Goal: Communication & Community: Participate in discussion

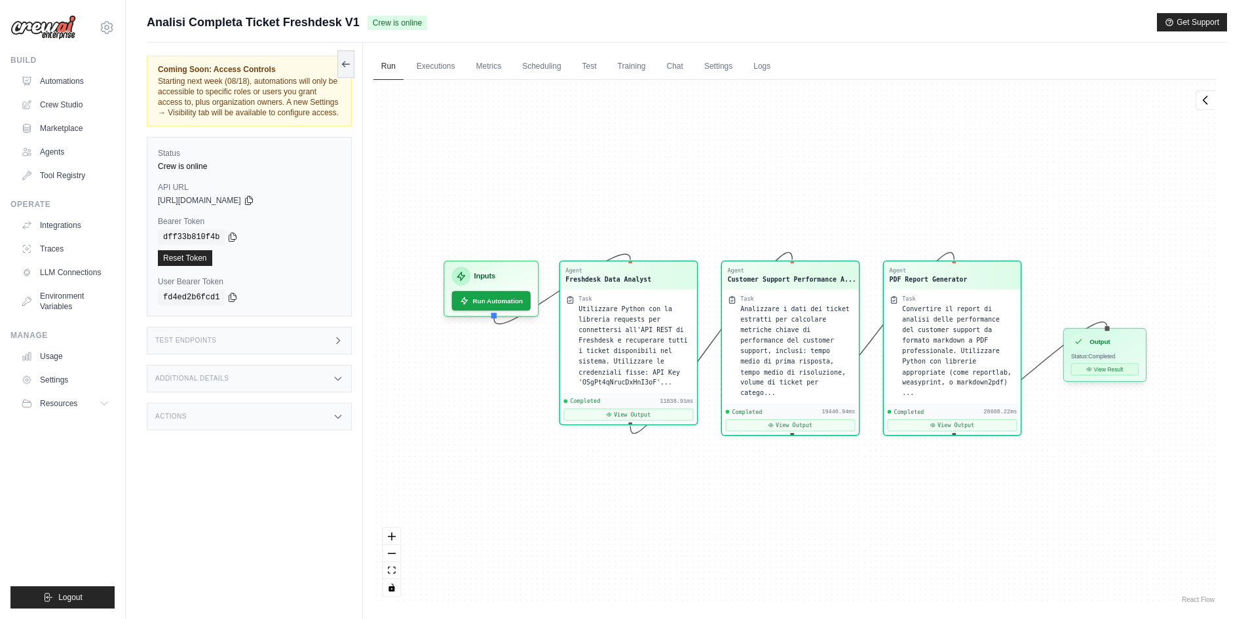
click at [1104, 366] on button "View Result" at bounding box center [1104, 370] width 67 height 12
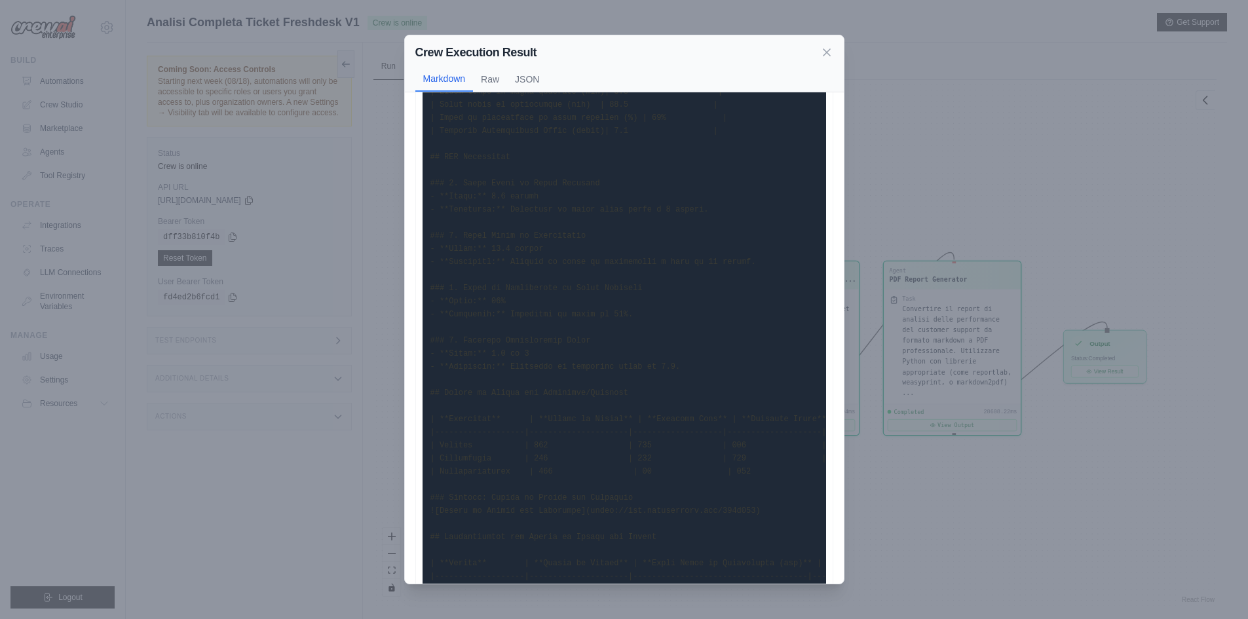
scroll to position [197, 0]
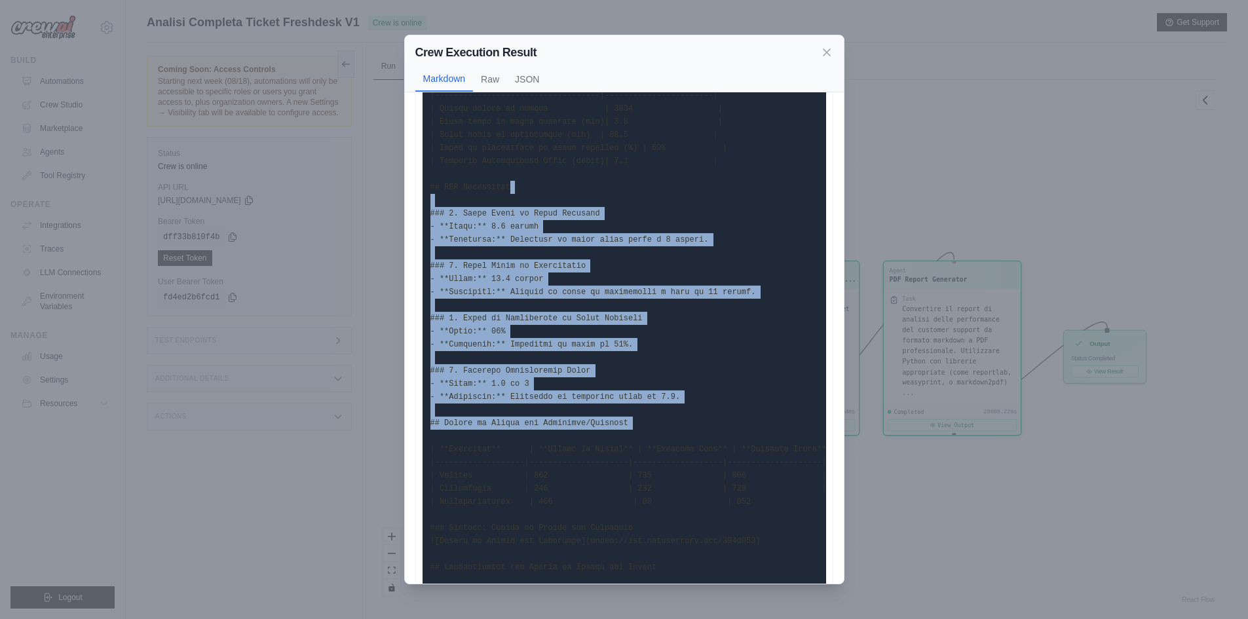
drag, startPoint x: 548, startPoint y: 226, endPoint x: 742, endPoint y: 436, distance: 286.0
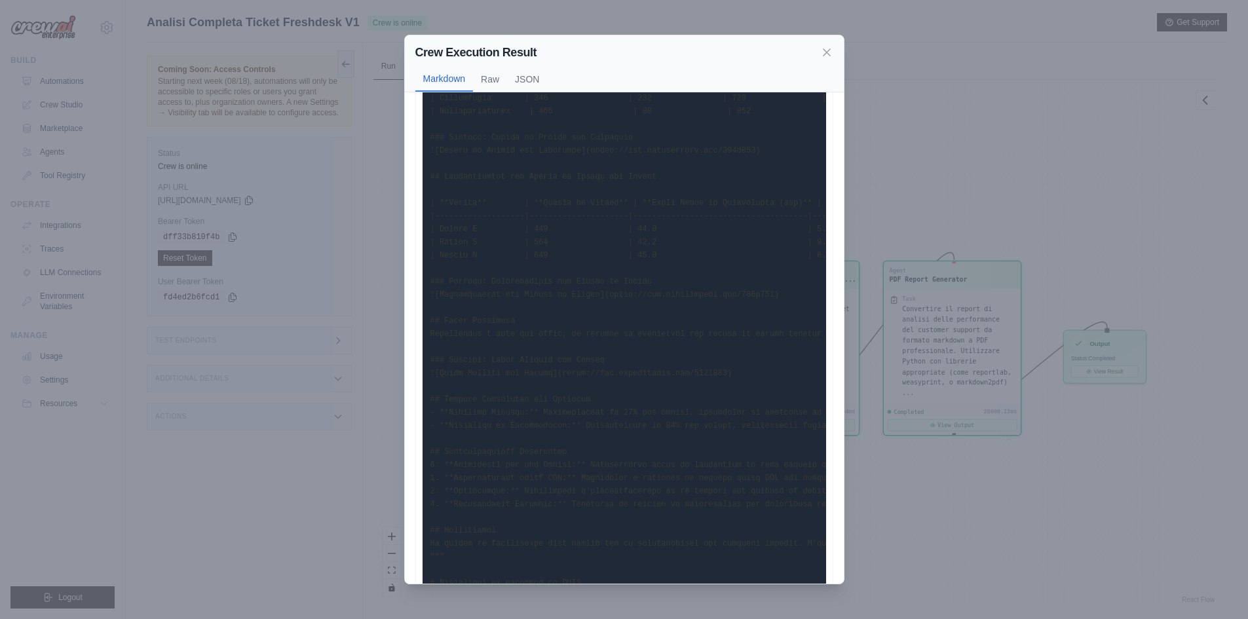
scroll to position [590, 0]
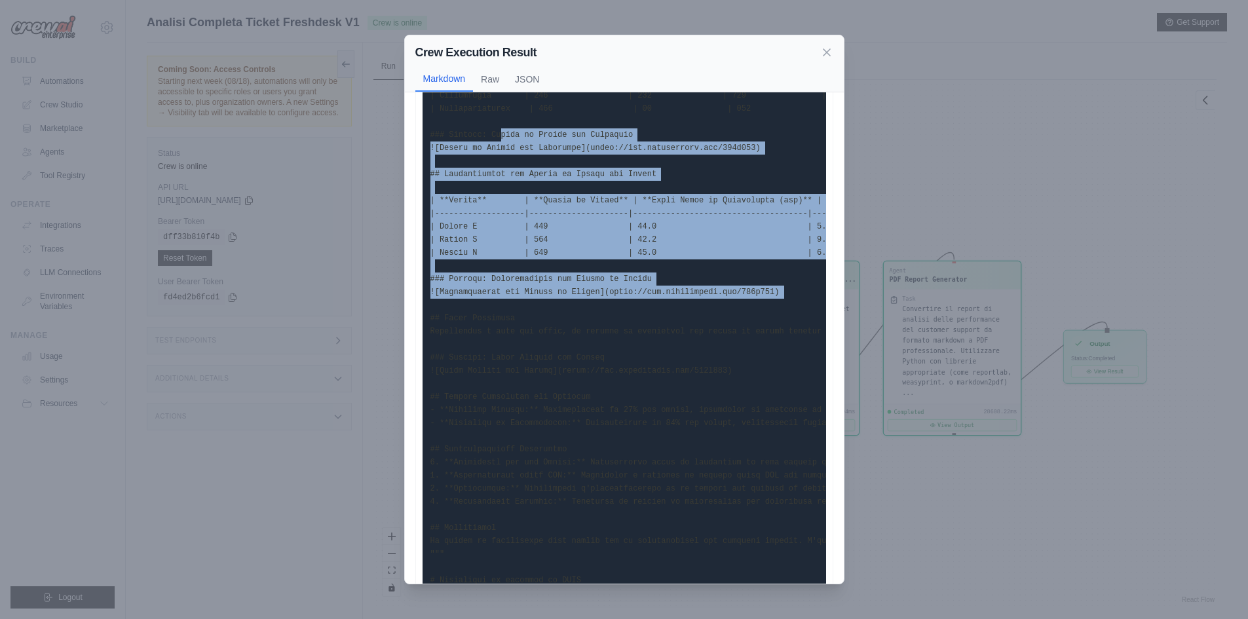
drag, startPoint x: 519, startPoint y: 248, endPoint x: 497, endPoint y: 128, distance: 122.0
click at [497, 128] on pre at bounding box center [623, 299] width 403 height 1556
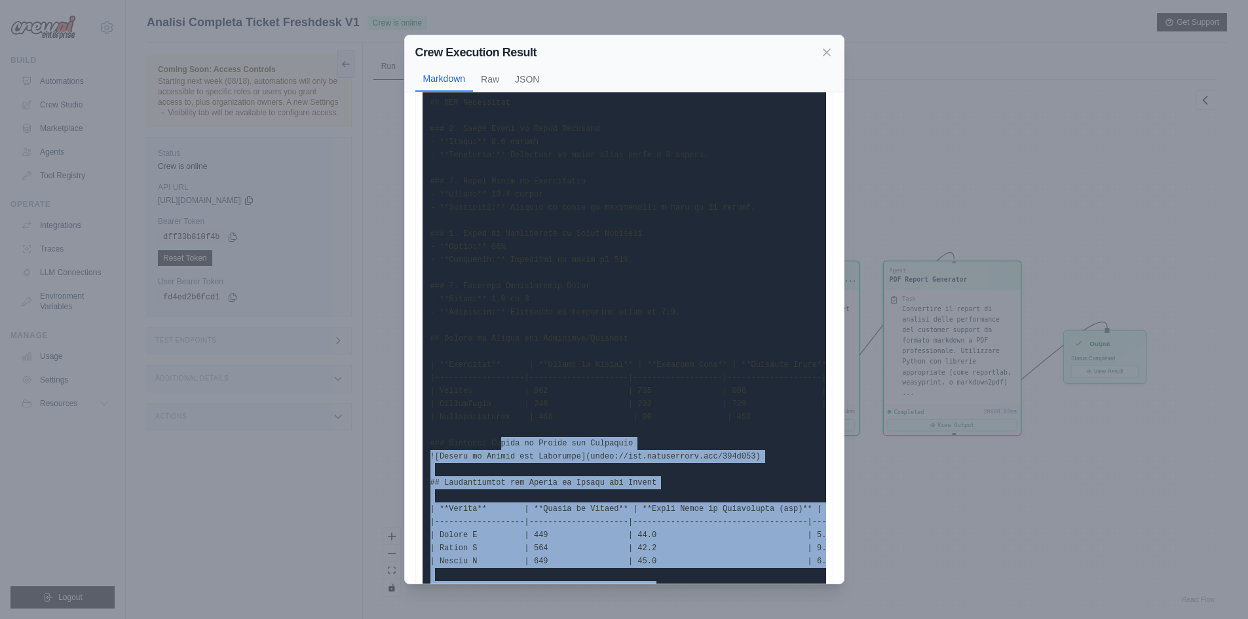
scroll to position [131, 0]
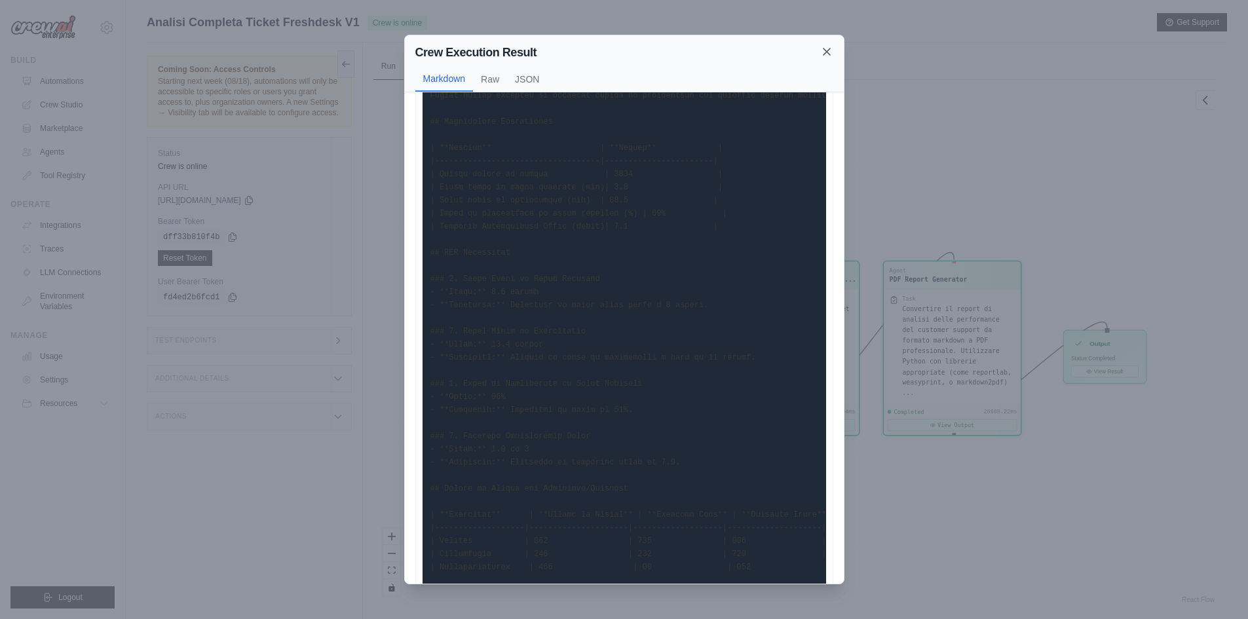
click at [822, 50] on icon at bounding box center [826, 51] width 13 height 13
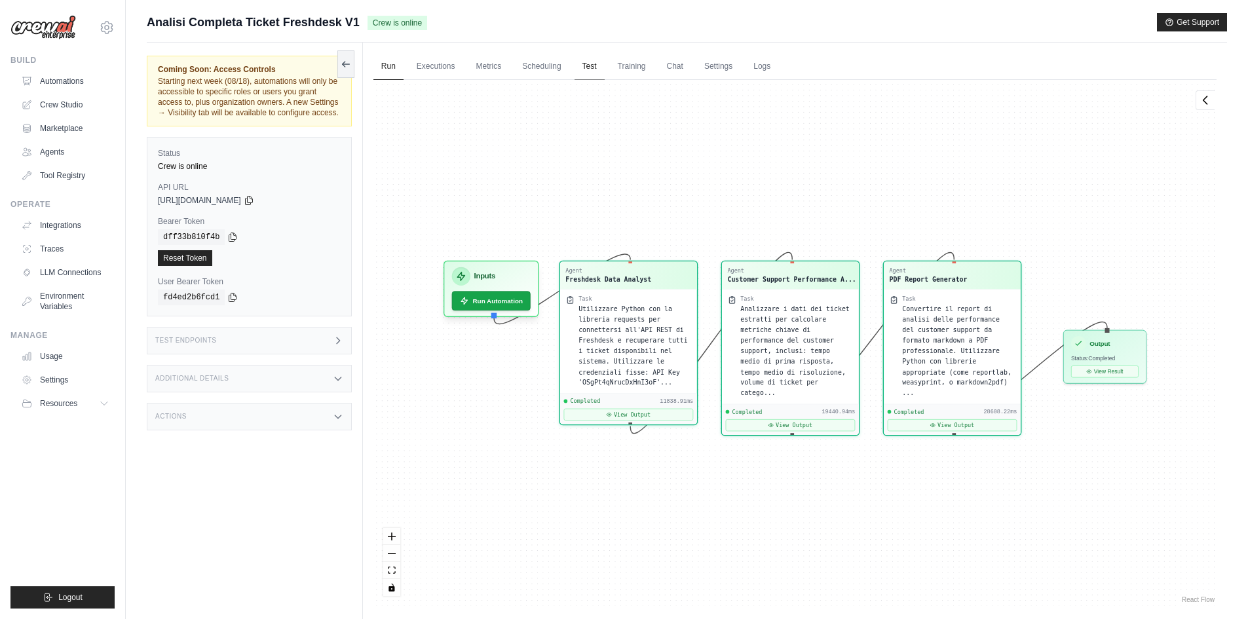
click at [592, 64] on link "Test" at bounding box center [589, 67] width 30 height 28
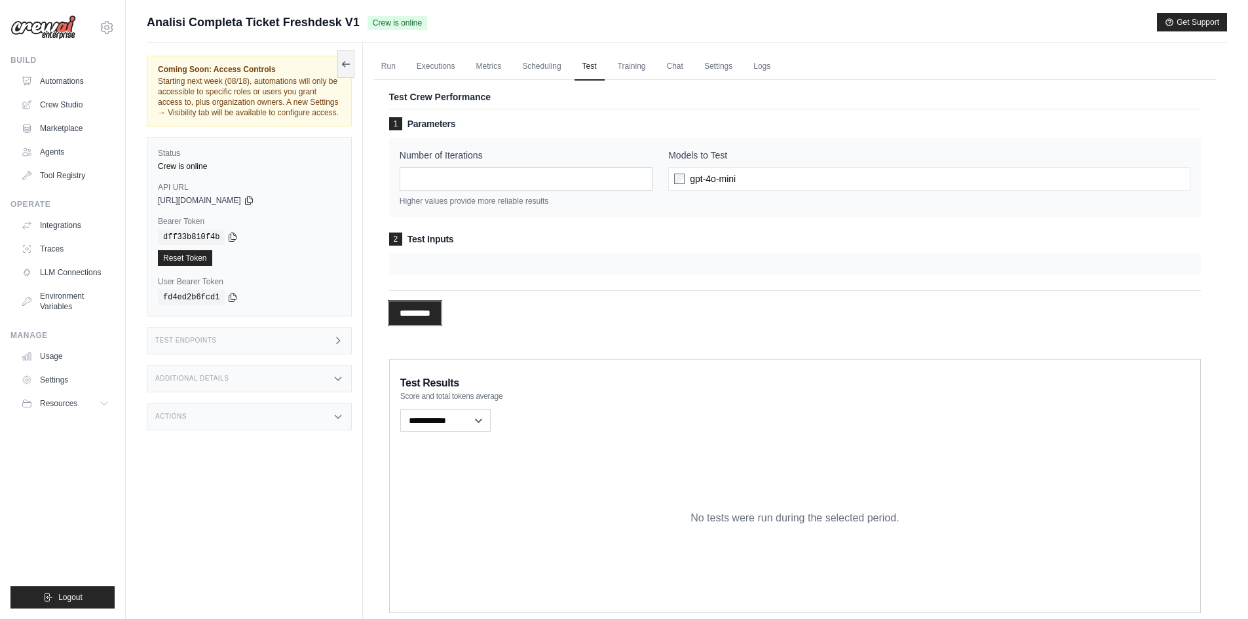
click at [430, 320] on input "*********" at bounding box center [415, 313] width 52 height 24
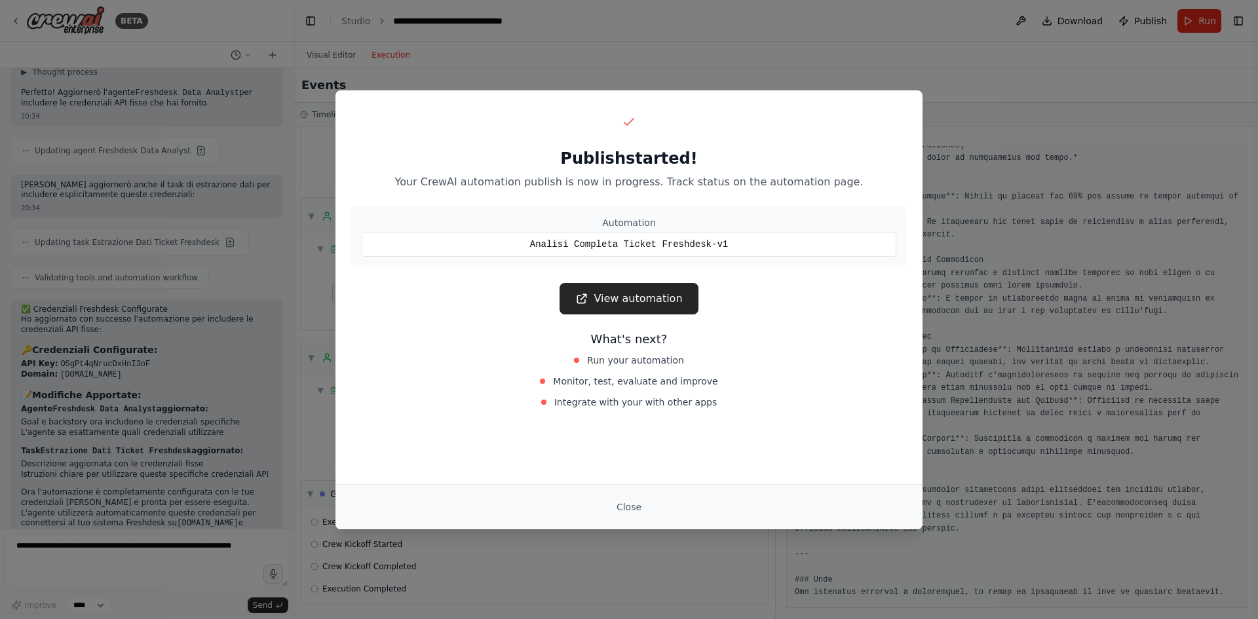
click at [622, 294] on link "View automation" at bounding box center [628, 298] width 138 height 31
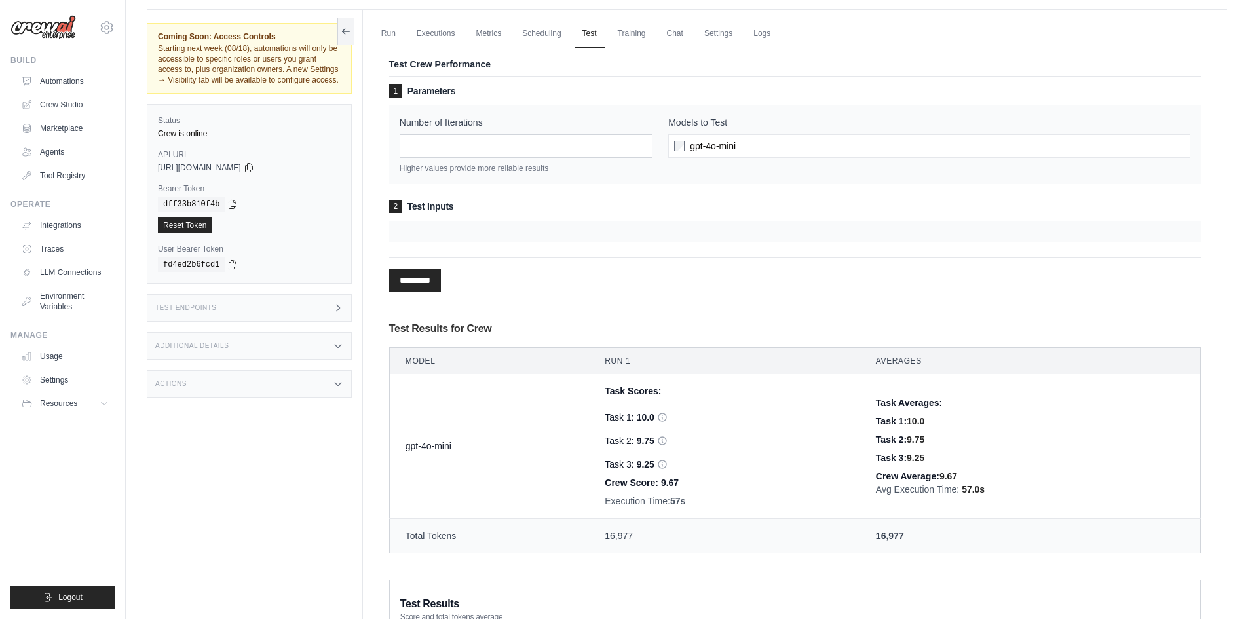
scroll to position [31, 0]
click at [438, 38] on link "Executions" at bounding box center [436, 36] width 54 height 28
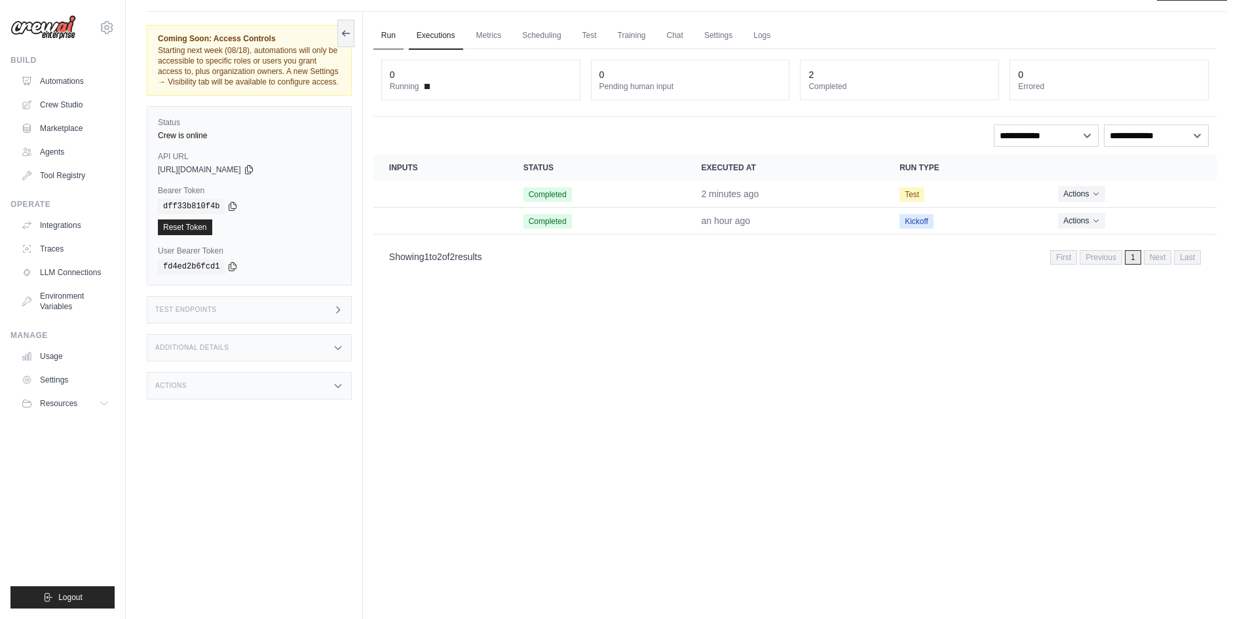
click at [383, 39] on link "Run" at bounding box center [388, 36] width 30 height 28
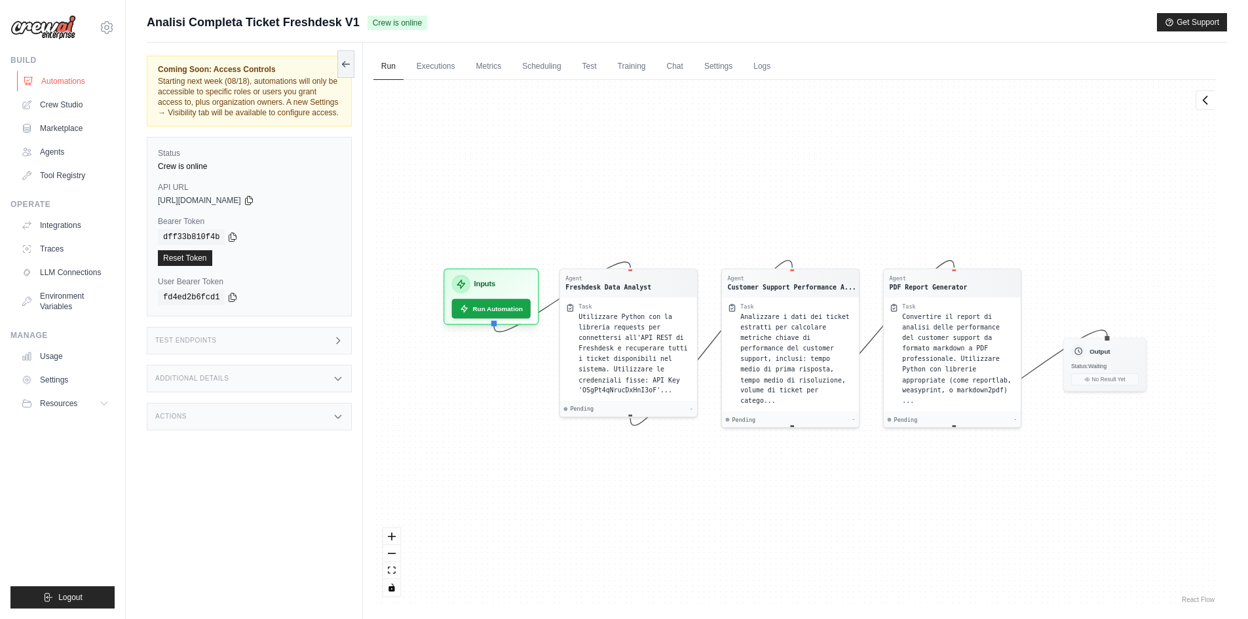
click at [40, 75] on link "Automations" at bounding box center [66, 81] width 99 height 21
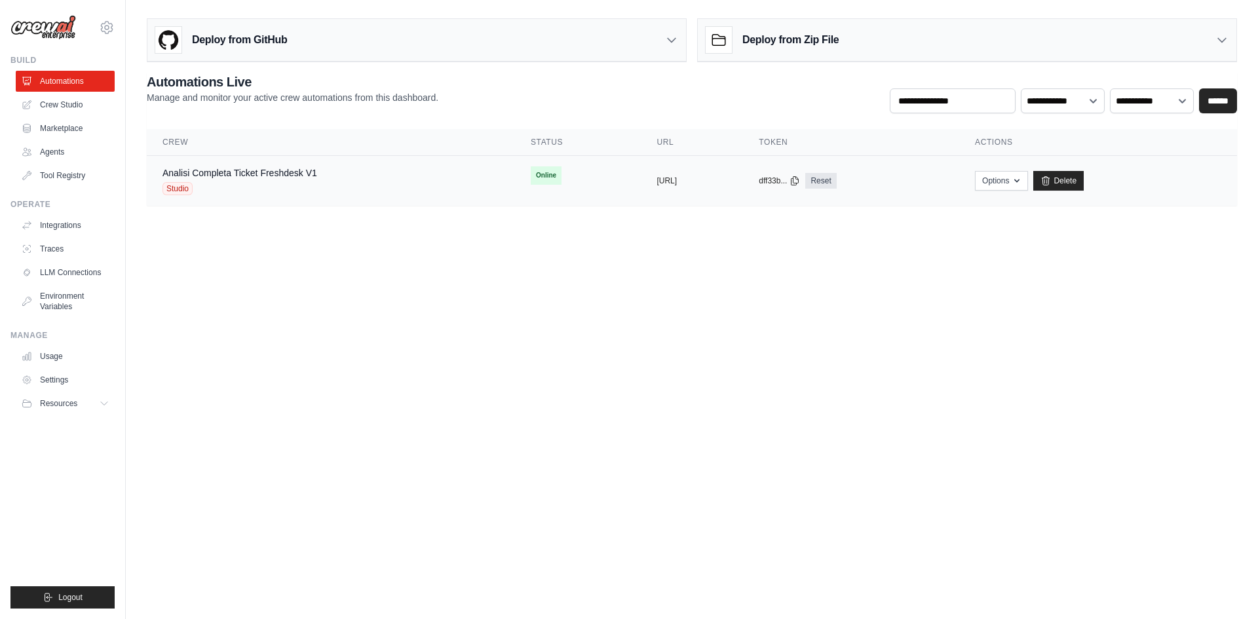
click at [183, 179] on div "Analisi Completa Ticket Freshdesk V1" at bounding box center [239, 172] width 155 height 13
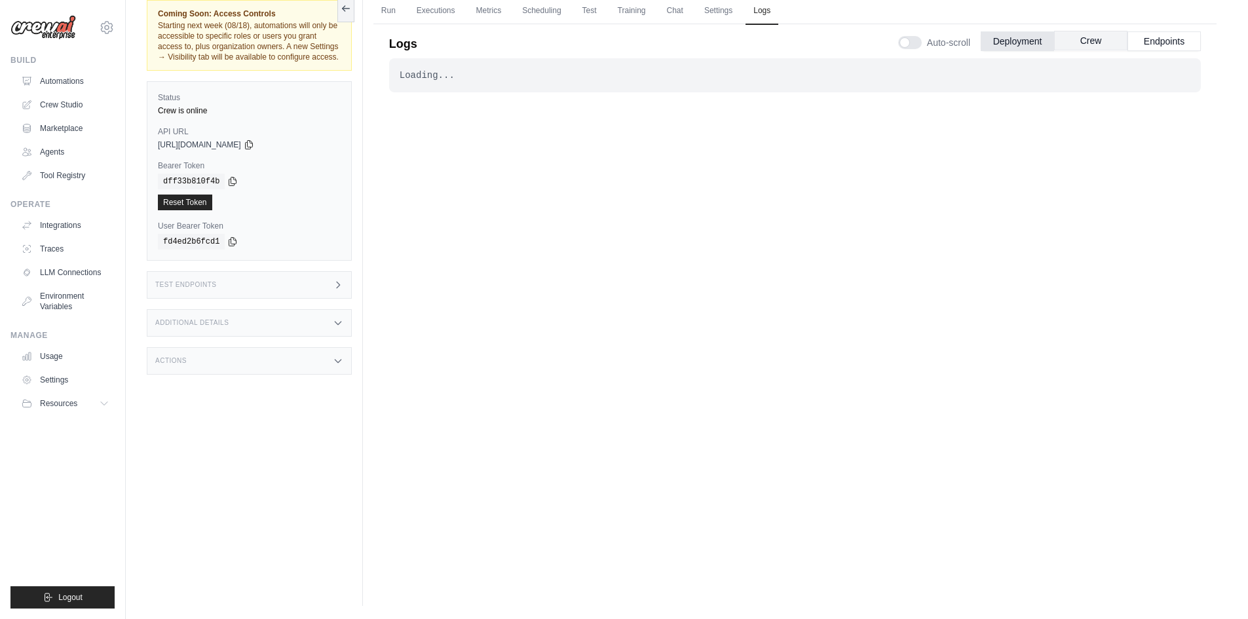
click at [1083, 41] on button "Crew" at bounding box center [1090, 41] width 73 height 20
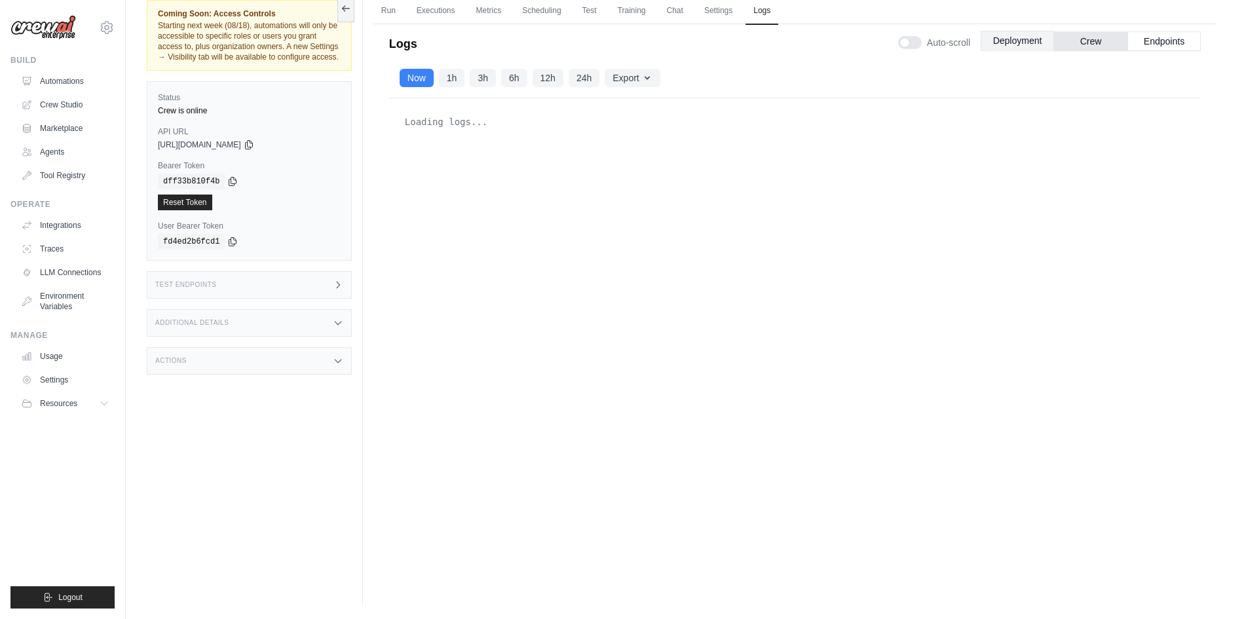
click at [1024, 45] on button "Deployment" at bounding box center [1017, 41] width 73 height 20
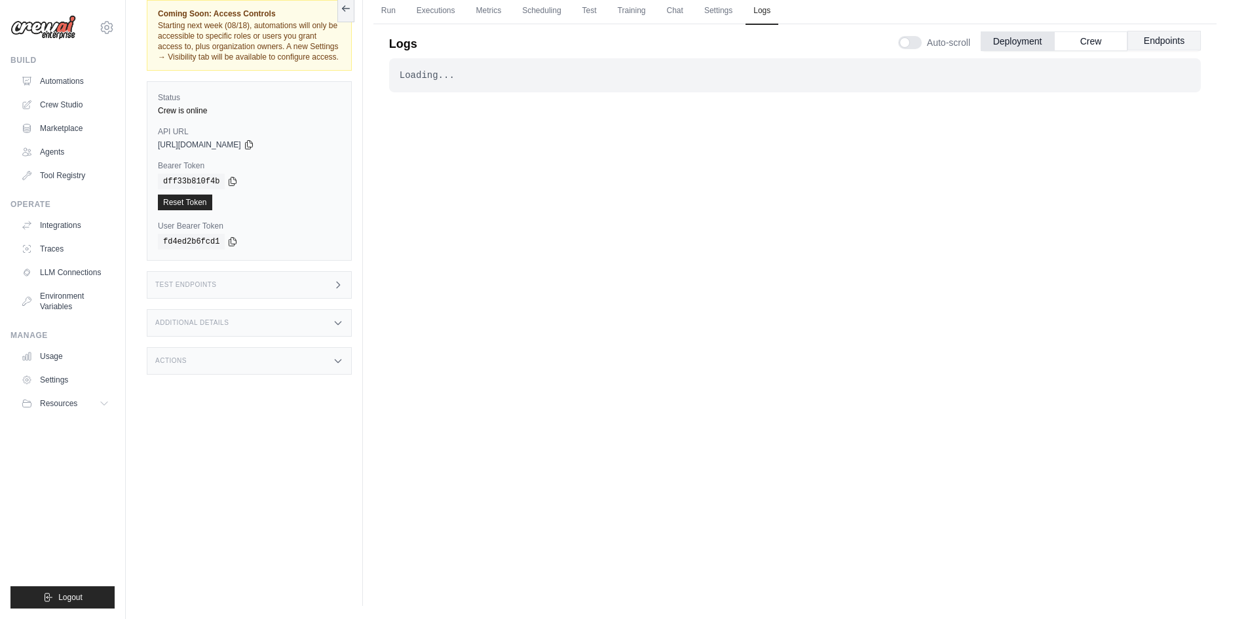
click at [1152, 41] on button "Endpoints" at bounding box center [1163, 41] width 73 height 20
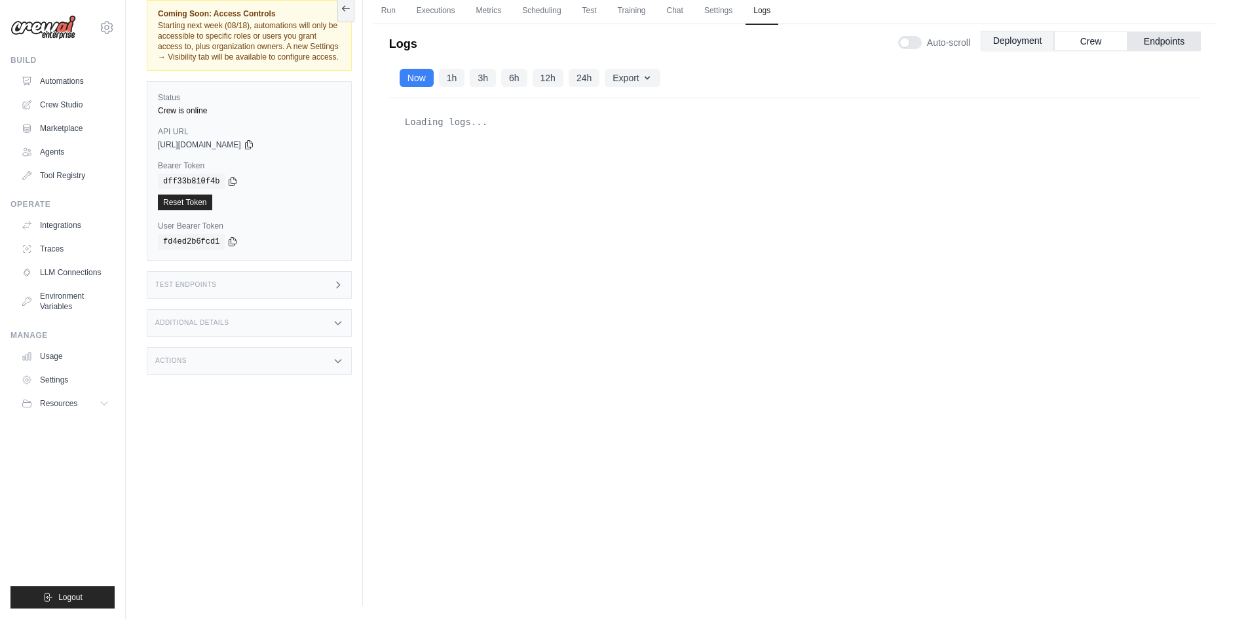
click at [984, 43] on button "Deployment" at bounding box center [1017, 41] width 73 height 20
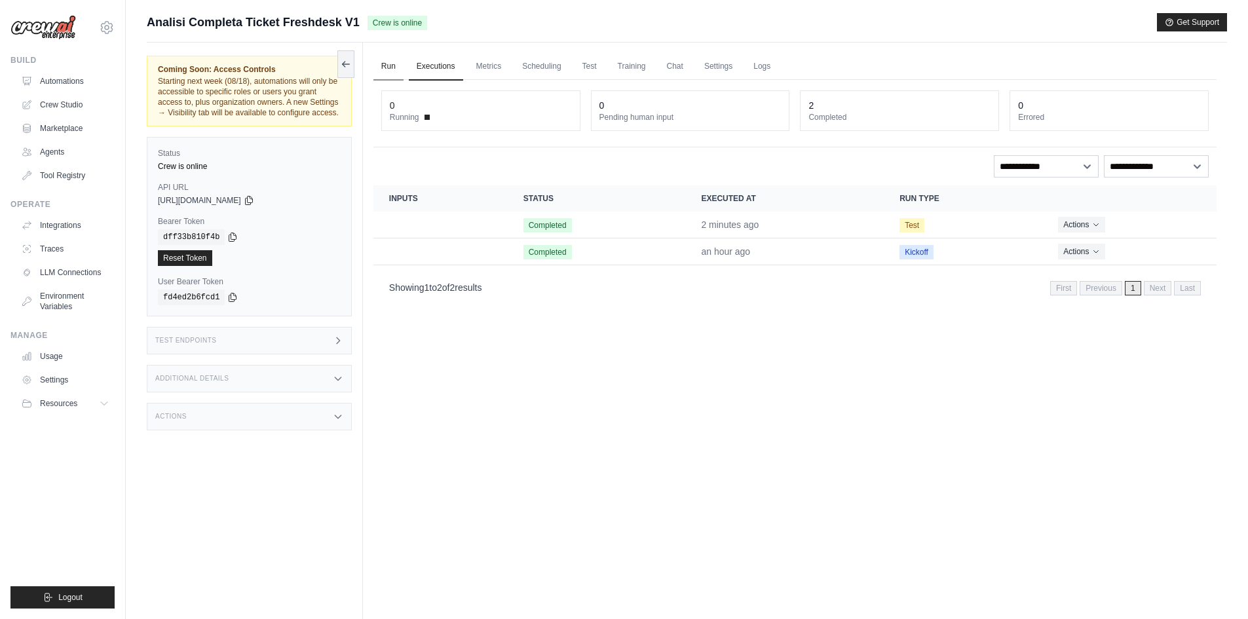
click at [398, 62] on link "Run" at bounding box center [388, 67] width 30 height 28
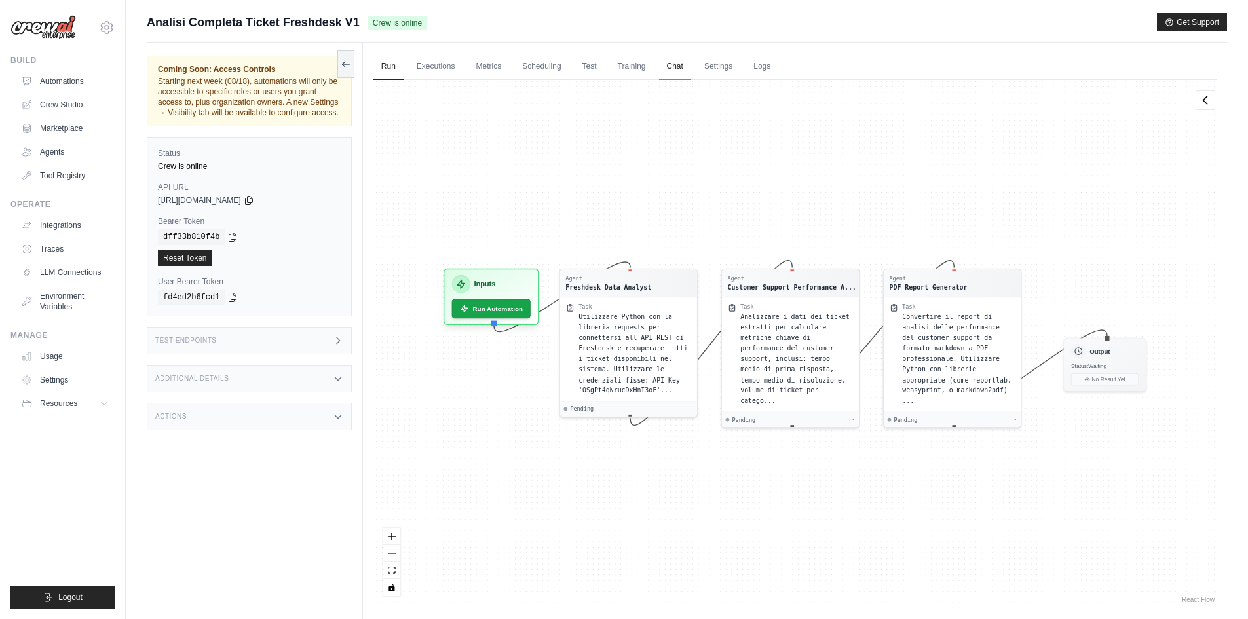
click at [664, 69] on link "Chat" at bounding box center [675, 67] width 32 height 28
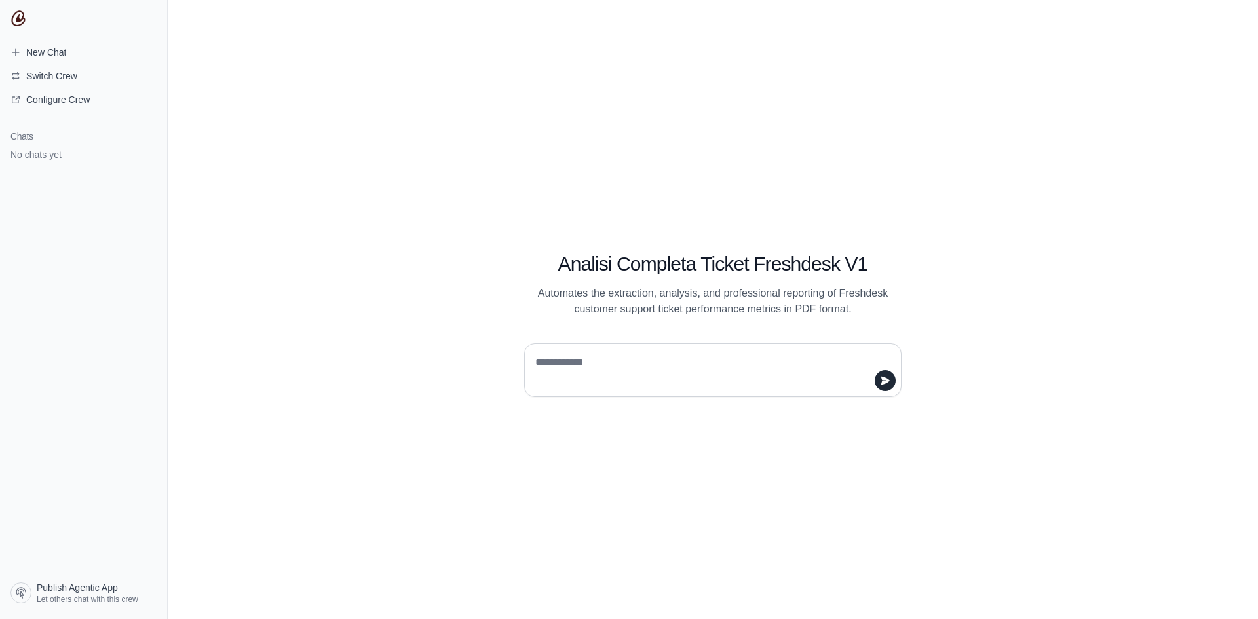
click at [599, 366] on textarea at bounding box center [709, 370] width 352 height 37
type textarea "**********"
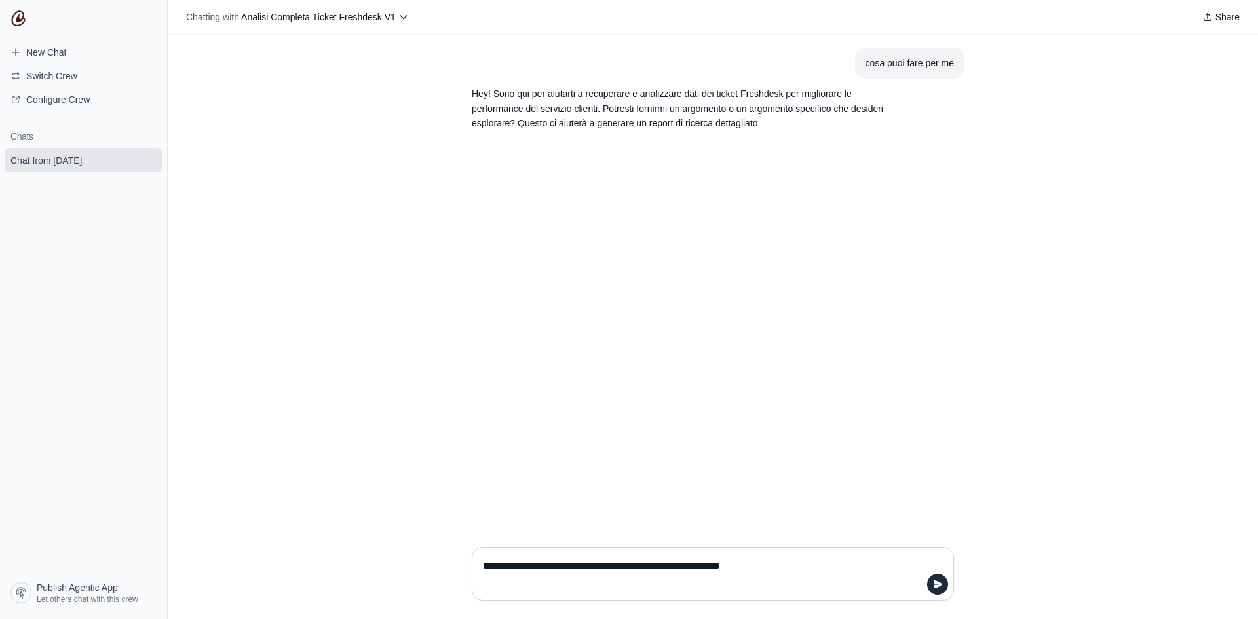
type textarea "**********"
